Goal: Transaction & Acquisition: Download file/media

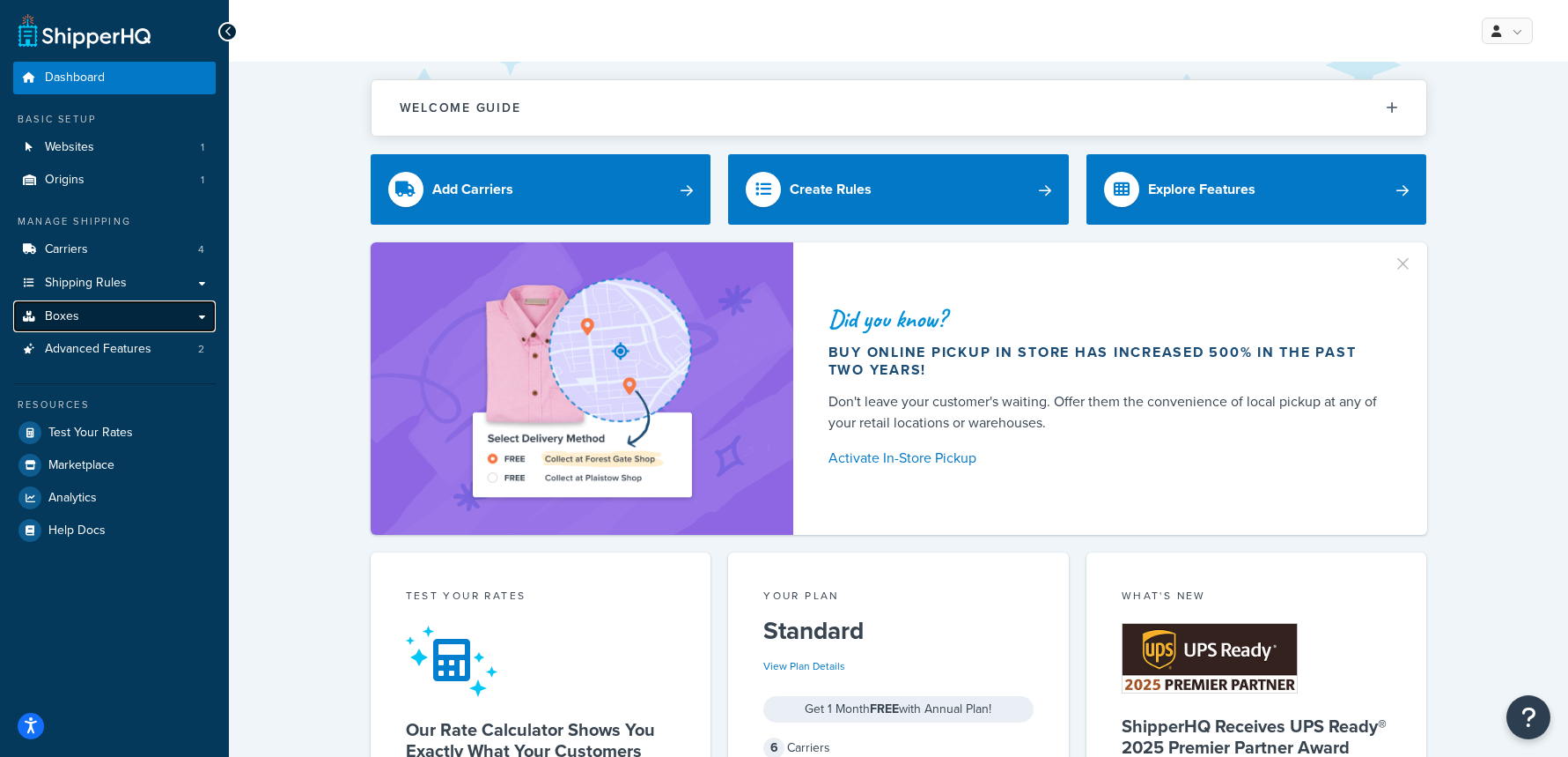
click at [142, 321] on link "Boxes" at bounding box center [114, 316] width 202 height 33
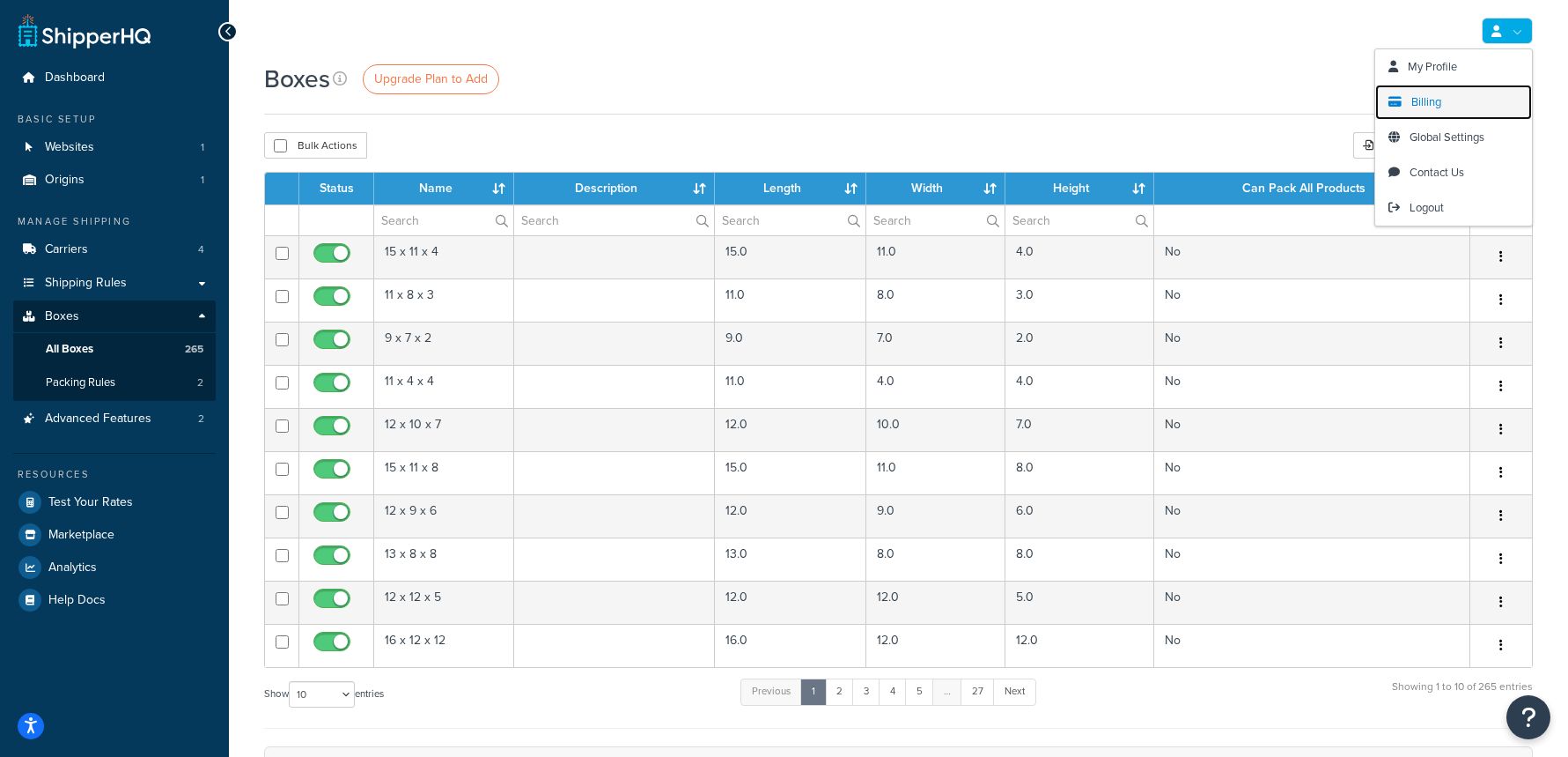
click at [1430, 98] on span "Billing" at bounding box center [1426, 102] width 30 height 16
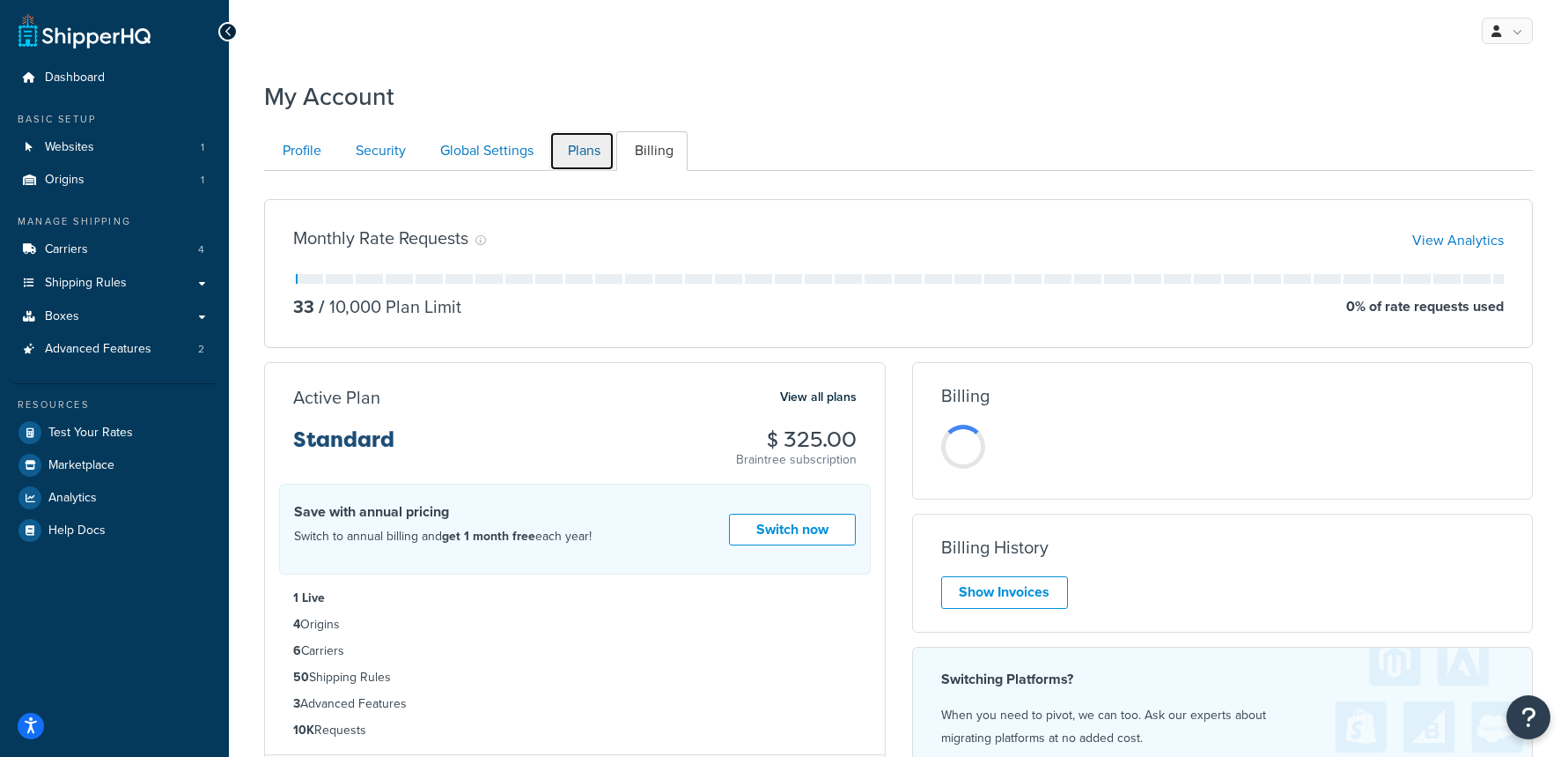
click at [595, 155] on link "Plans" at bounding box center [582, 151] width 65 height 40
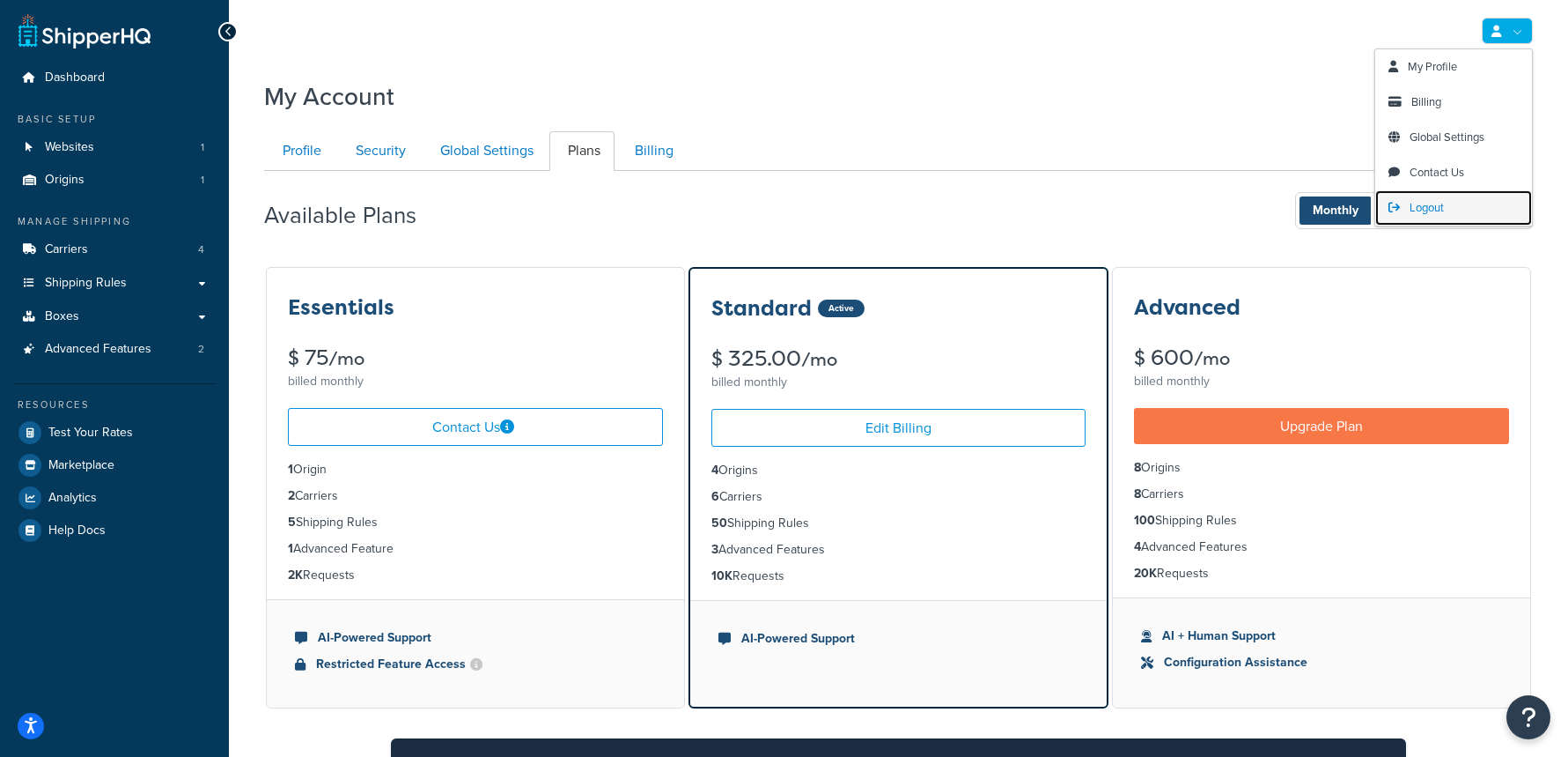
click at [1465, 201] on link "Logout" at bounding box center [1453, 208] width 157 height 35
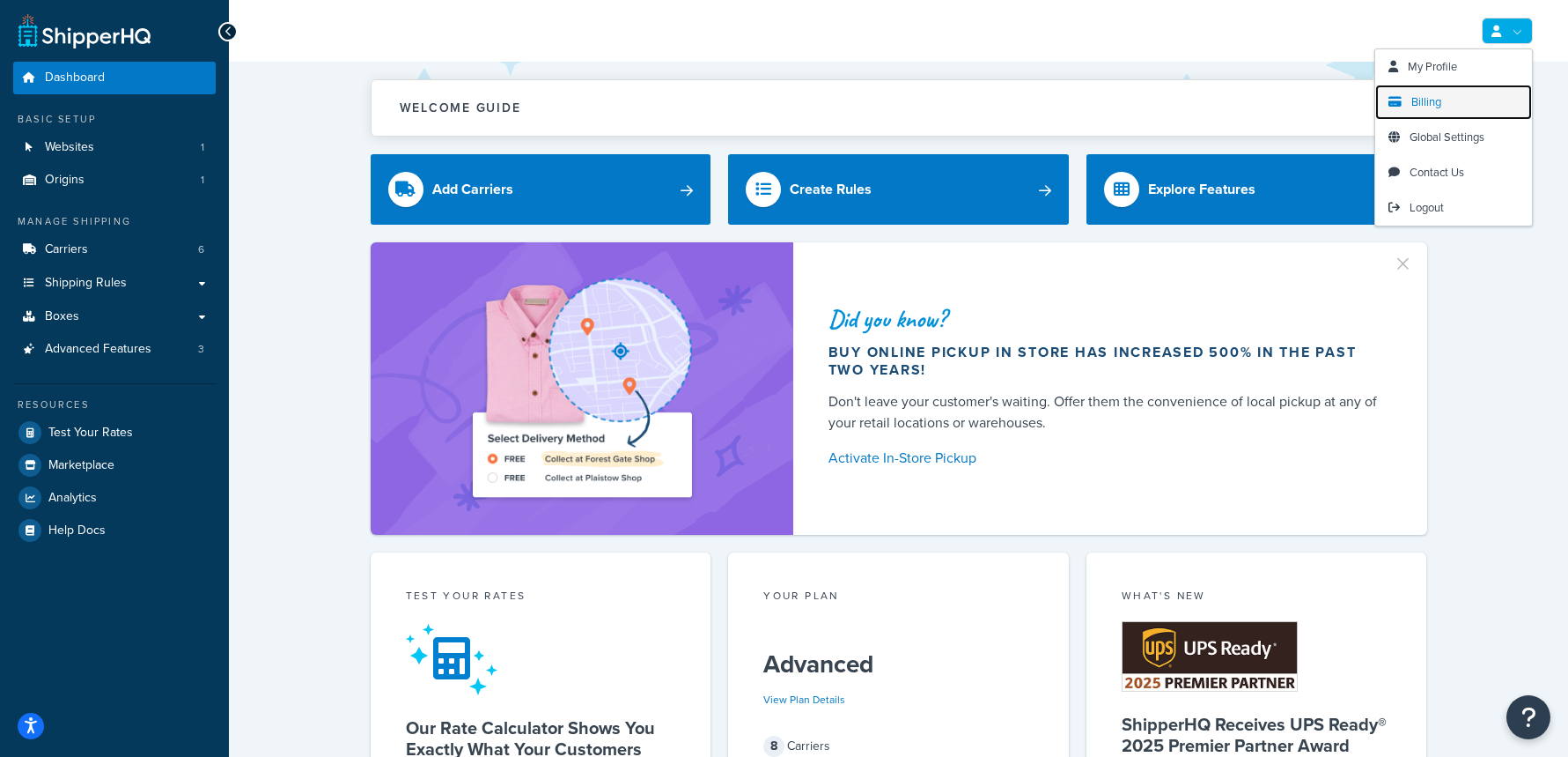
click at [1437, 108] on span "Billing" at bounding box center [1426, 102] width 30 height 16
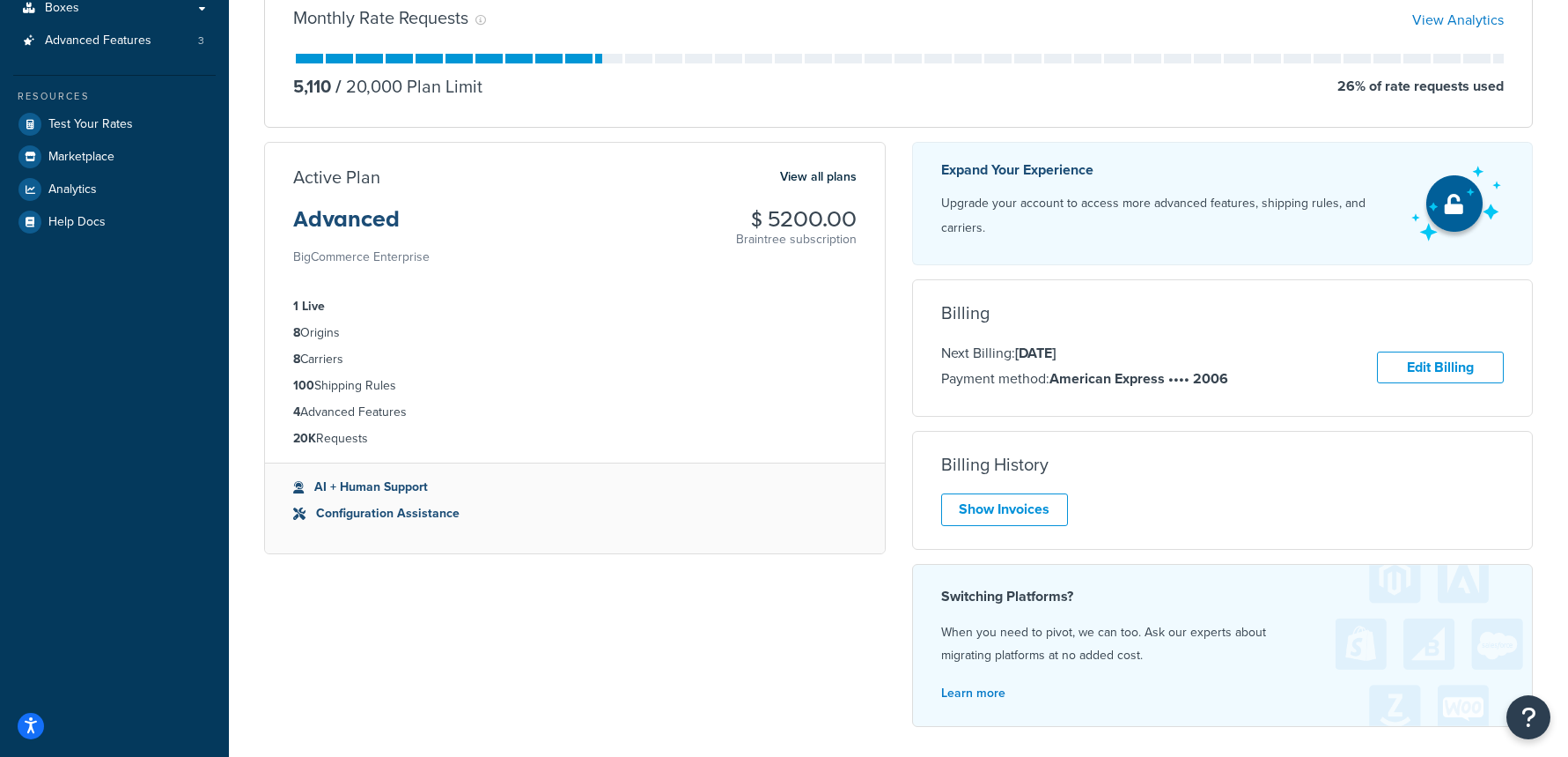
scroll to position [304, 0]
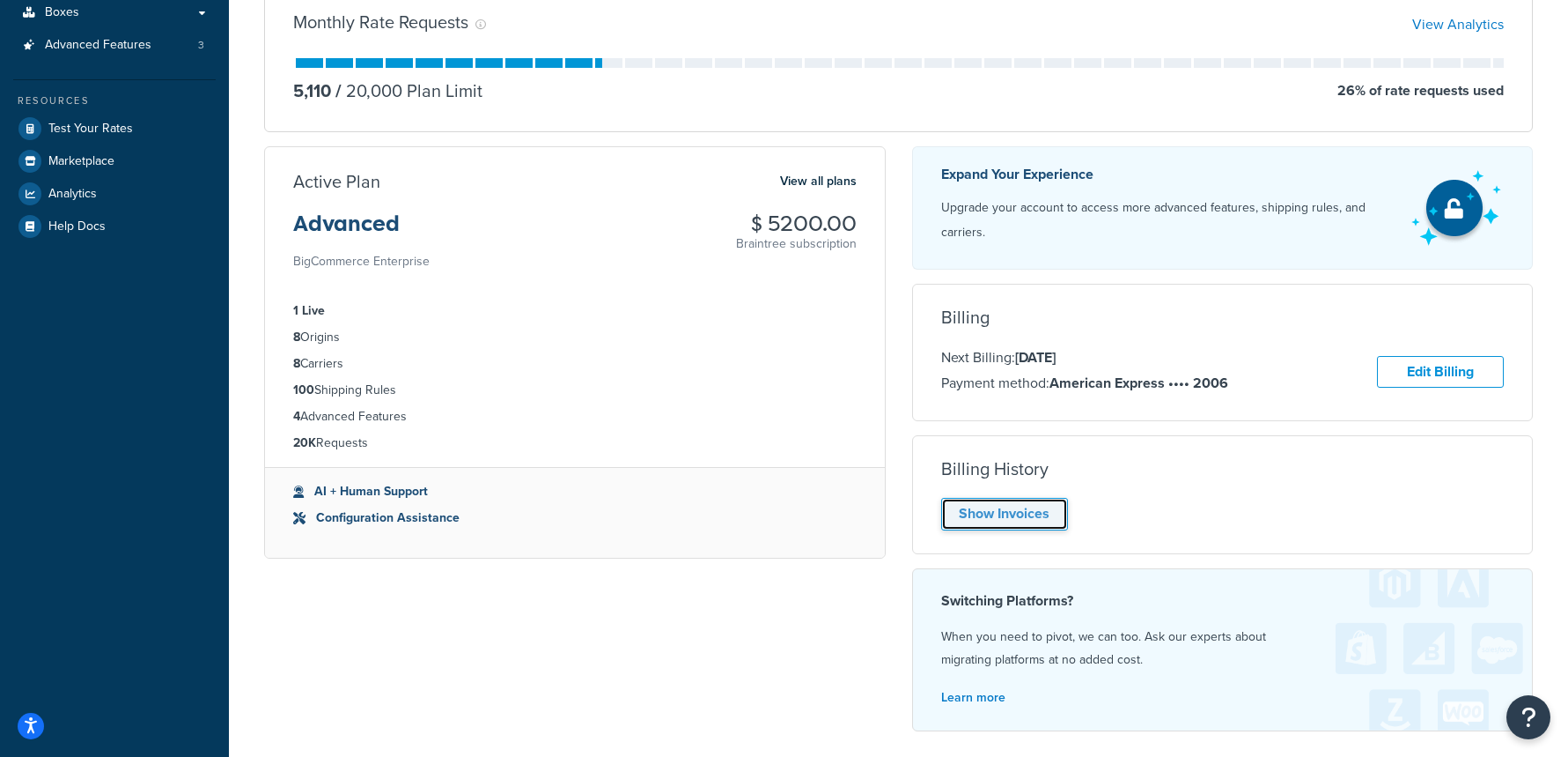
click at [1015, 516] on link "Show Invoices" at bounding box center [1005, 514] width 127 height 33
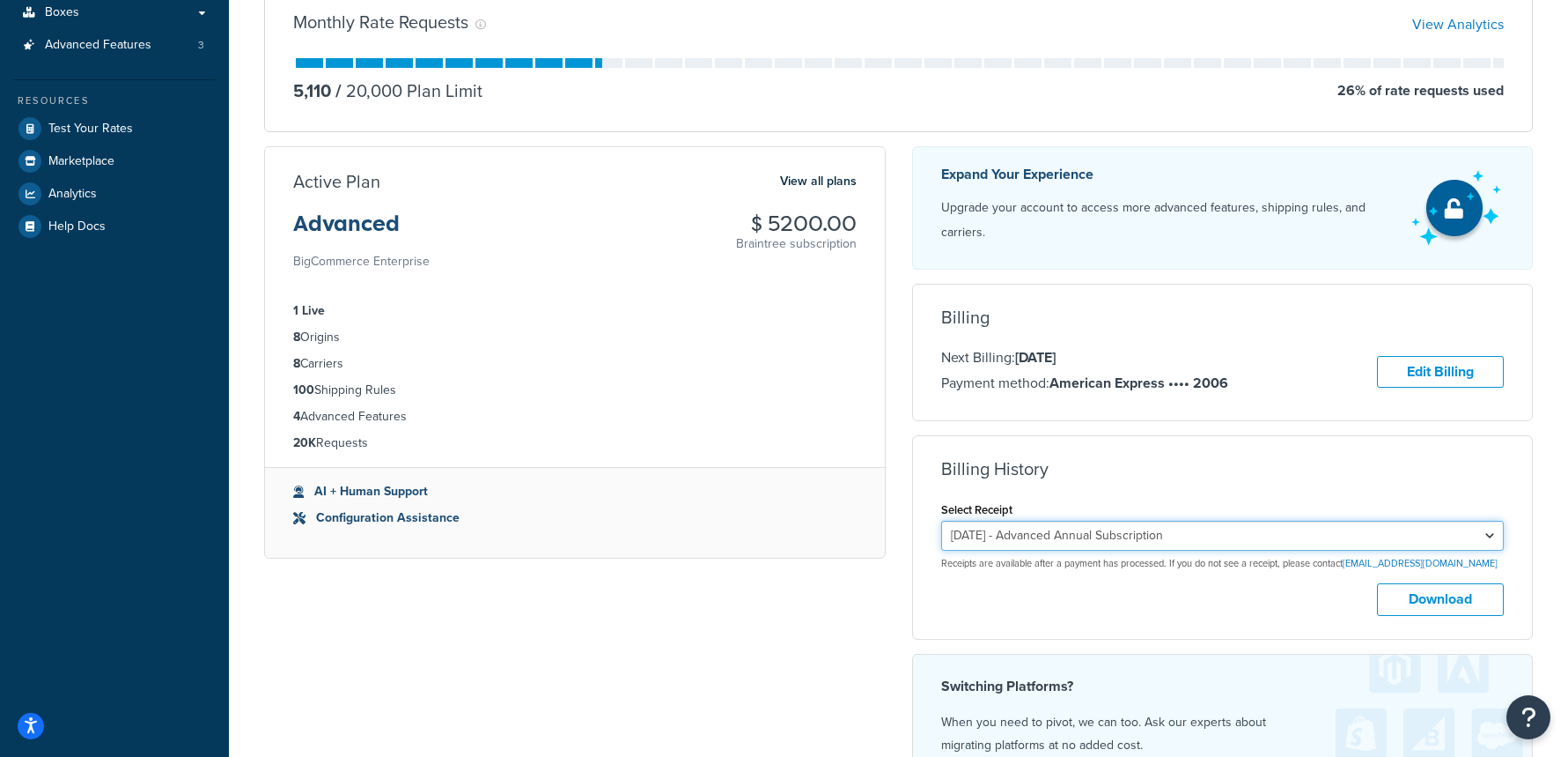
click at [1220, 532] on select "[DATE] - Advanced Annual Subscription [DATE] - Standard Annual Subscription [DA…" at bounding box center [1224, 535] width 564 height 30
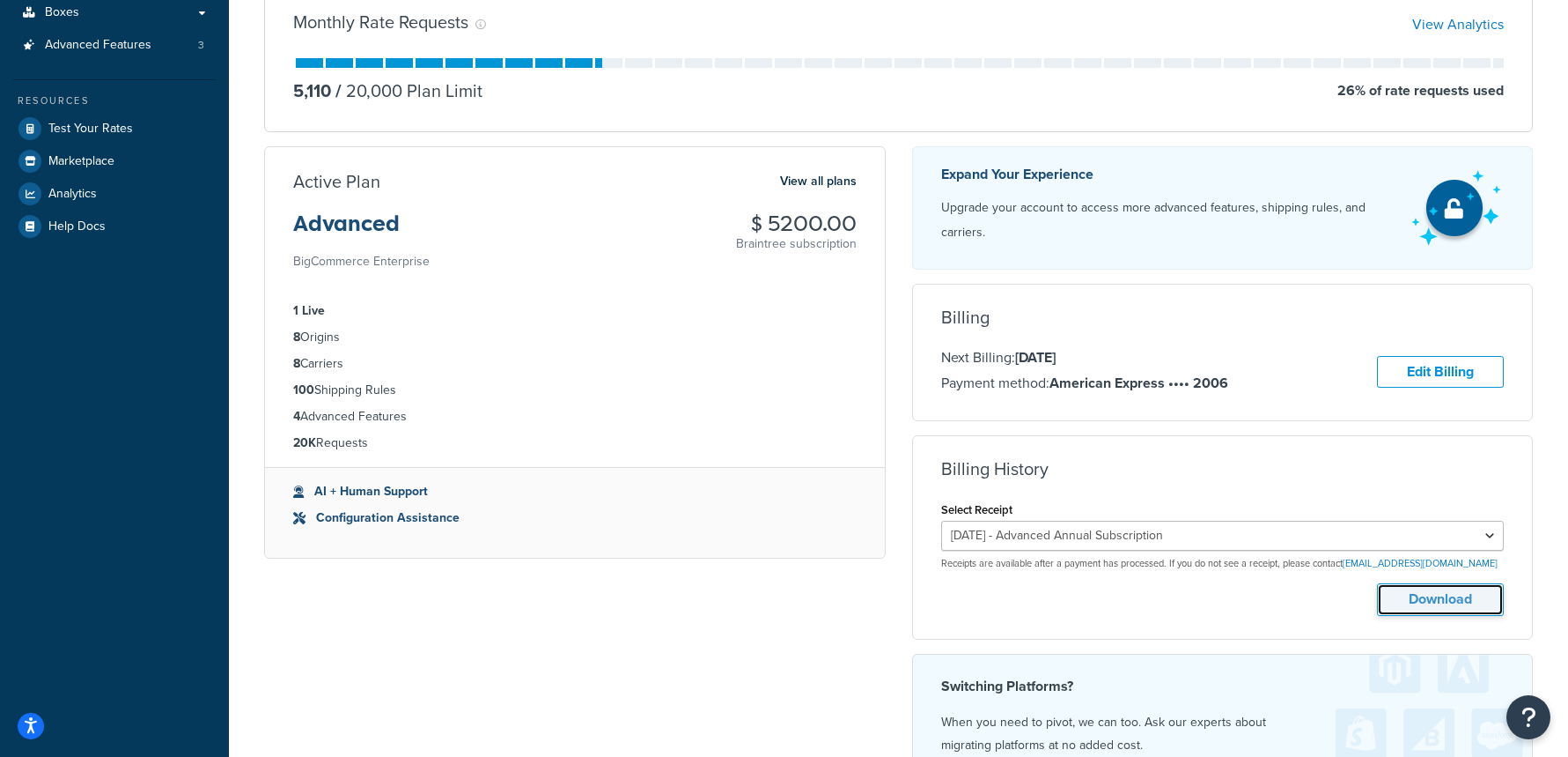
click at [1461, 611] on button "Download" at bounding box center [1440, 599] width 127 height 33
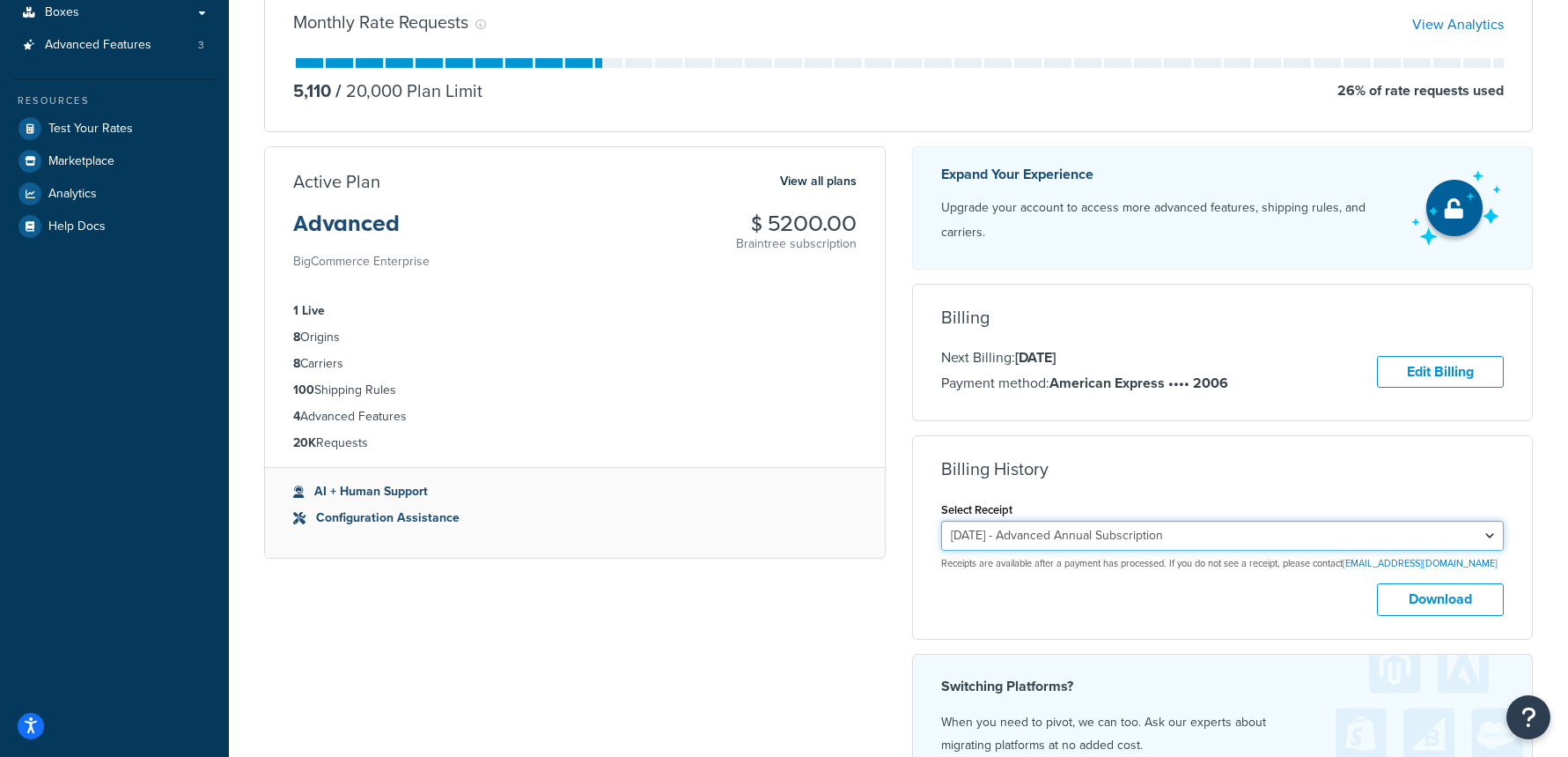
click at [1407, 533] on select "[DATE] - Advanced Annual Subscription [DATE] - Standard Annual Subscription [DA…" at bounding box center [1224, 535] width 564 height 30
click at [942, 520] on select "[DATE] - Advanced Annual Subscription [DATE] - Standard Annual Subscription [DA…" at bounding box center [1224, 535] width 564 height 30
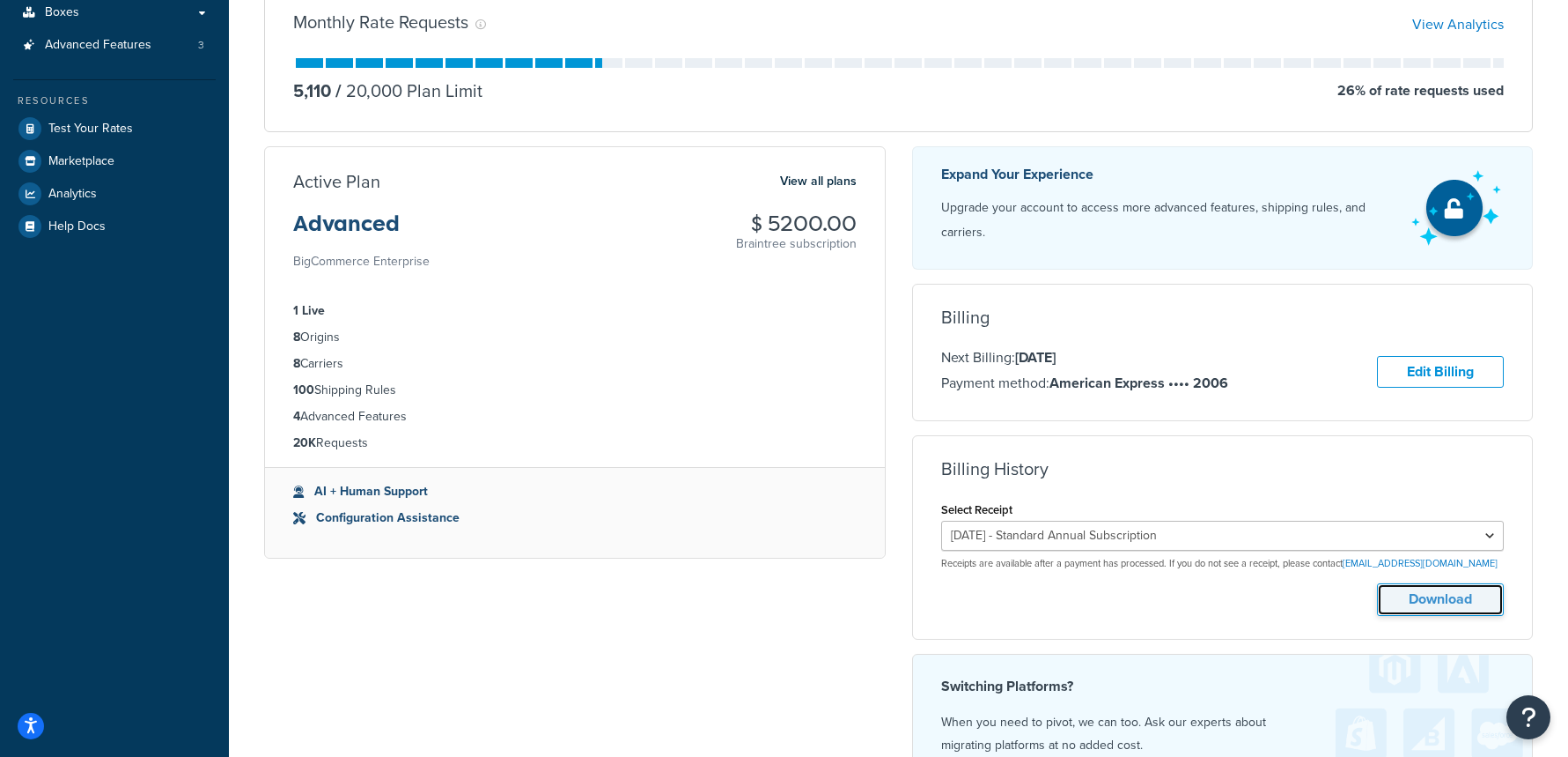
click at [1437, 608] on button "Download" at bounding box center [1440, 599] width 127 height 33
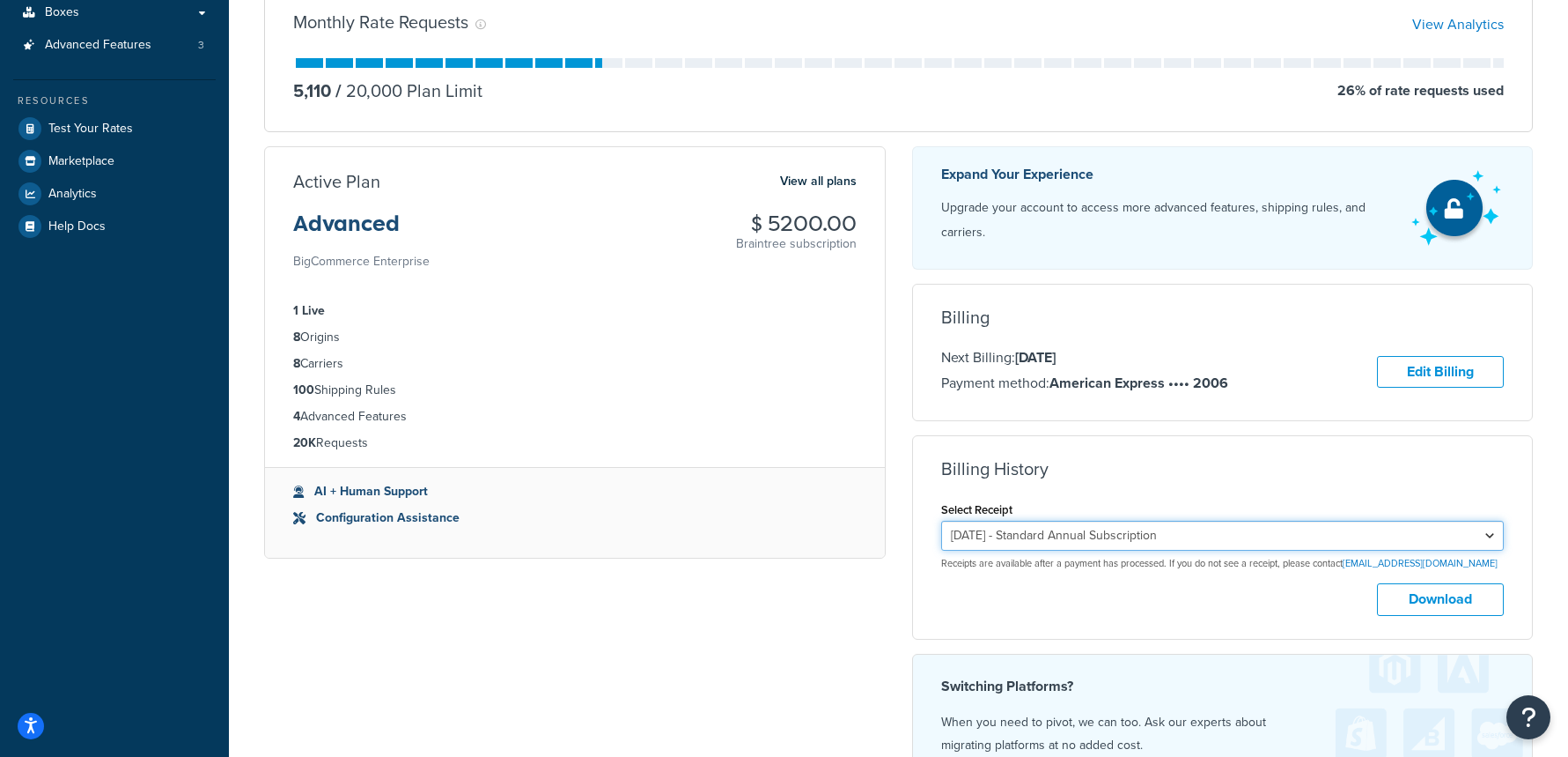
click at [1341, 534] on select "[DATE] - Advanced Annual Subscription [DATE] - Standard Annual Subscription [DA…" at bounding box center [1224, 535] width 564 height 30
select select "10dzjy43"
click at [942, 520] on select "[DATE] - Advanced Annual Subscription [DATE] - Standard Annual Subscription [DA…" at bounding box center [1224, 535] width 564 height 30
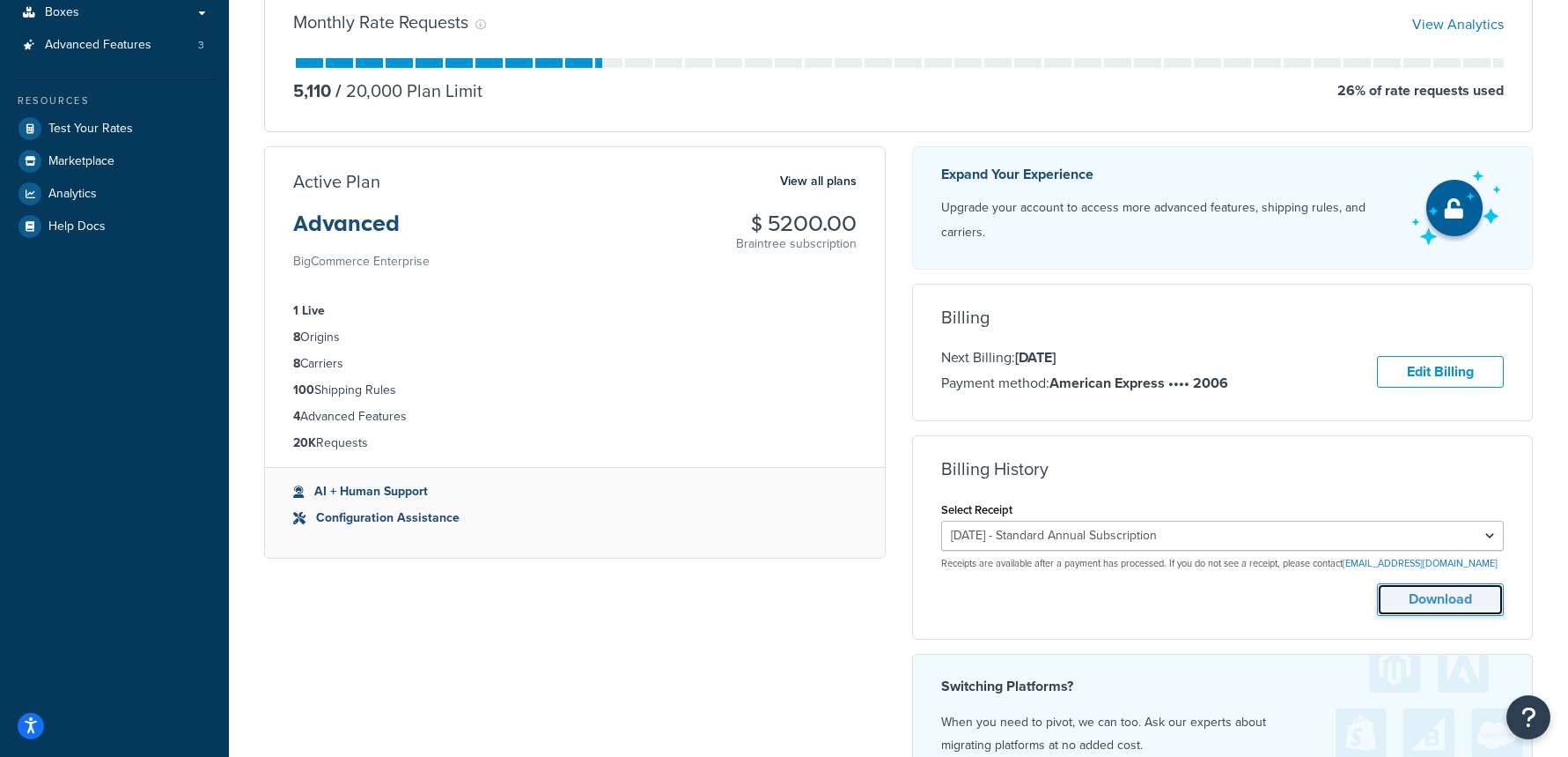
click at [1461, 601] on button "Download" at bounding box center [1440, 599] width 127 height 33
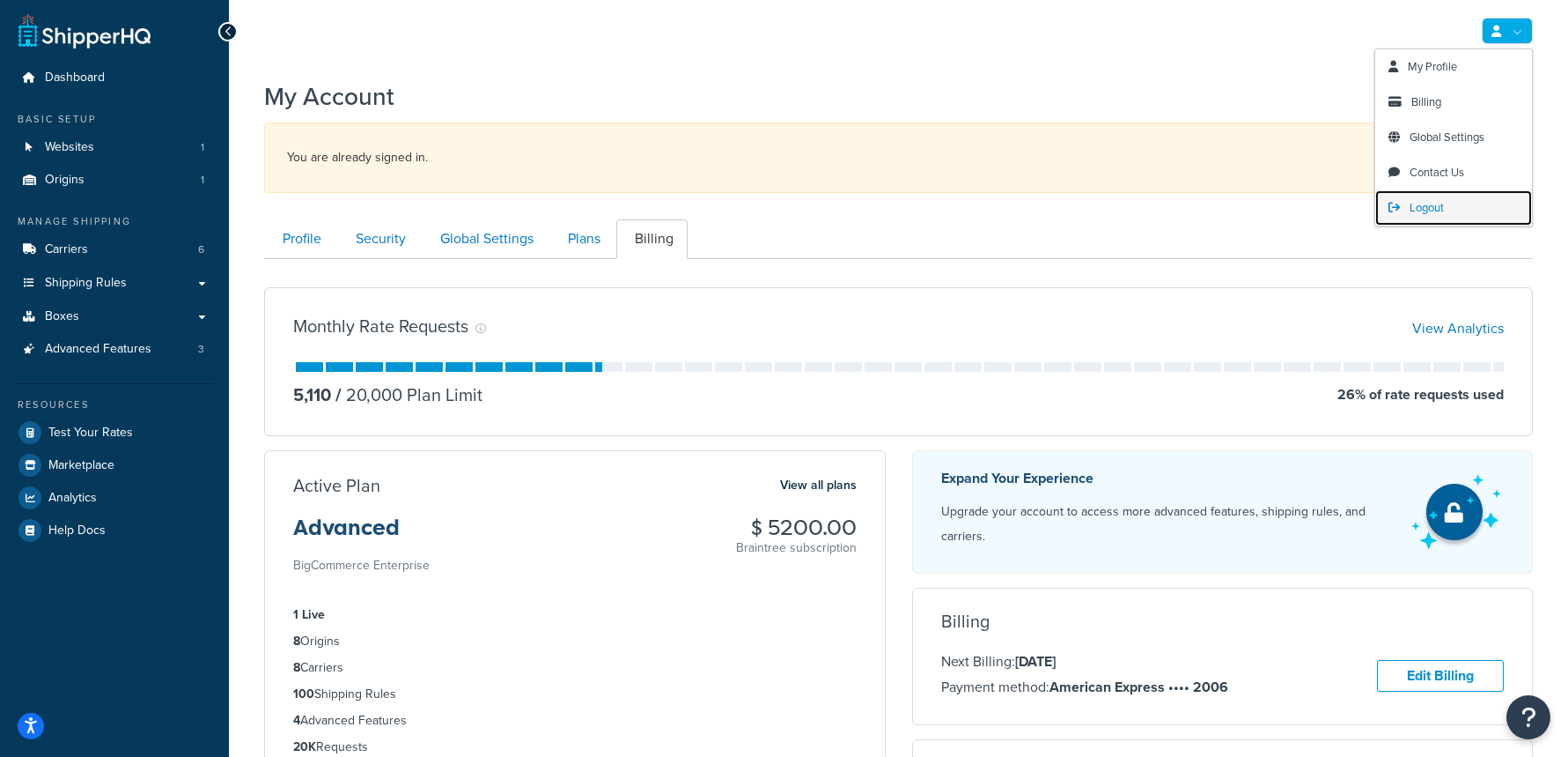
click at [1426, 201] on span "Logout" at bounding box center [1427, 208] width 34 height 16
